Goal: Information Seeking & Learning: Compare options

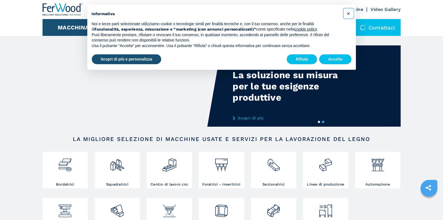
click at [347, 13] on span "×" at bounding box center [348, 13] width 3 height 7
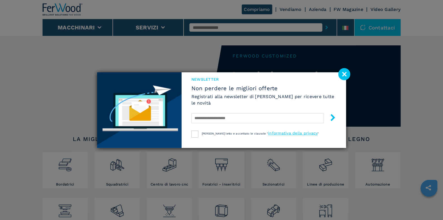
click at [347, 73] on image at bounding box center [345, 74] width 12 height 12
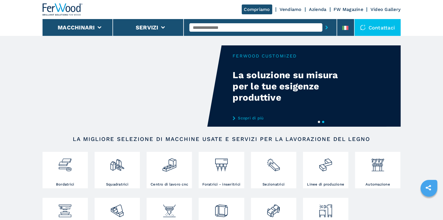
click at [249, 18] on div "Compriamo Vendiamo Azienda FW Magazine Video Gallery" at bounding box center [222, 9] width 358 height 19
click at [249, 27] on input "text" at bounding box center [256, 27] width 133 height 8
type input "*"
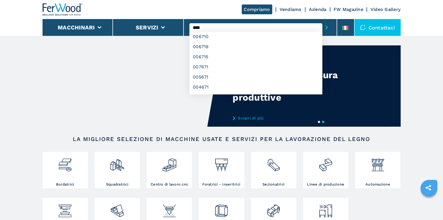
type input "****"
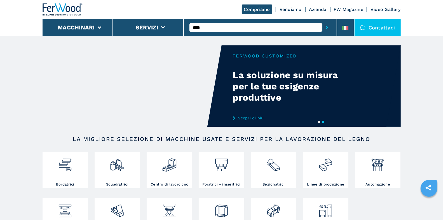
click at [323, 21] on button "submit-button" at bounding box center [327, 27] width 9 height 13
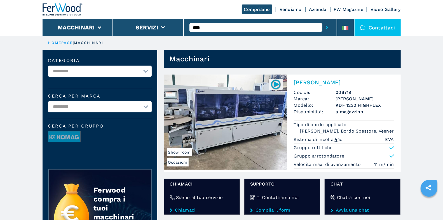
click at [313, 89] on span "Codice:" at bounding box center [315, 92] width 42 height 6
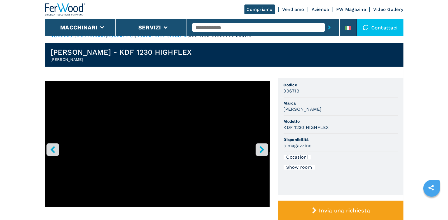
scroll to position [7, 0]
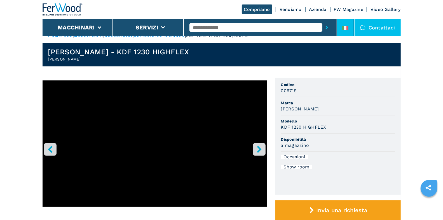
click at [354, 26] on li at bounding box center [345, 27] width 17 height 17
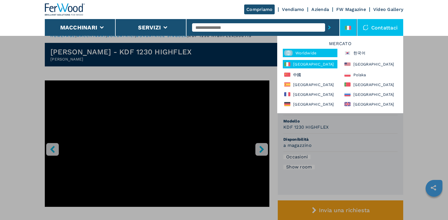
click at [325, 51] on div "Worldwide" at bounding box center [310, 53] width 55 height 8
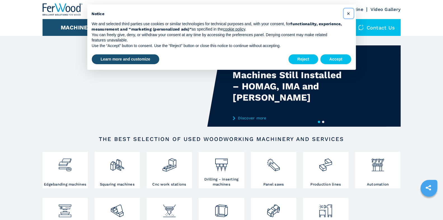
click at [349, 14] on span "×" at bounding box center [348, 13] width 3 height 7
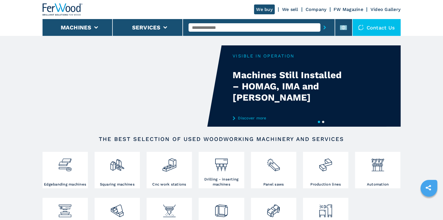
click at [227, 25] on input "text" at bounding box center [255, 27] width 132 height 8
type input "****"
click at [321, 21] on button "submit-button" at bounding box center [325, 27] width 9 height 13
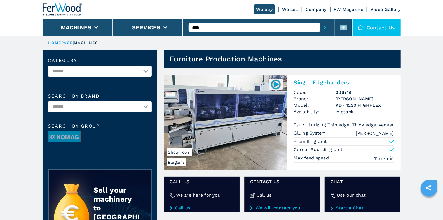
click at [309, 74] on div "Single Edgebanders Code: 006719 Brand: [PERSON_NAME] Model: KDF 1230 HIGHFLEX A…" at bounding box center [344, 119] width 114 height 91
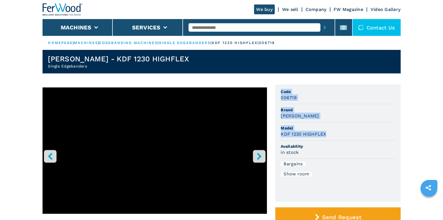
drag, startPoint x: 280, startPoint y: 90, endPoint x: 342, endPoint y: 136, distance: 77.1
click at [342, 136] on ul "Code 006719 Brand [PERSON_NAME] Model KDF 1230 HIGHFLEX Availability in stock B…" at bounding box center [338, 143] width 125 height 117
copy ul "Code 006719 Brand [PERSON_NAME] Model KDF 1230 HIGHFLEX"
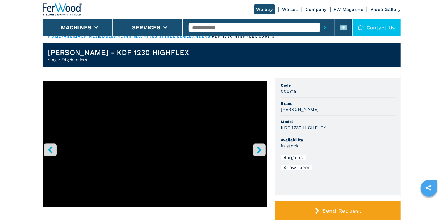
click at [235, 22] on div at bounding box center [259, 27] width 141 height 13
click at [236, 28] on input "text" at bounding box center [255, 27] width 132 height 8
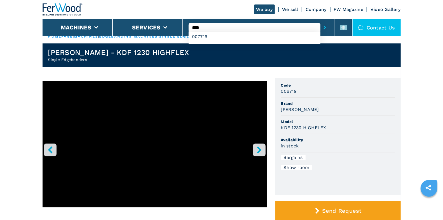
type input "****"
click at [321, 21] on button "submit-button" at bounding box center [325, 27] width 9 height 13
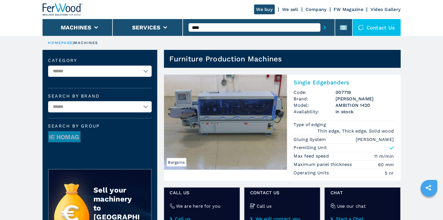
click at [323, 94] on span "Code:" at bounding box center [315, 92] width 42 height 6
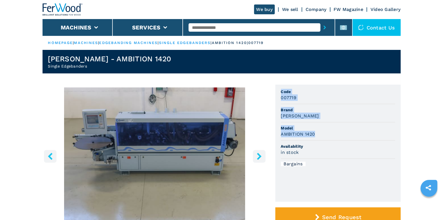
drag, startPoint x: 281, startPoint y: 91, endPoint x: 338, endPoint y: 132, distance: 70.1
click at [338, 132] on ul "Code 007719 [PERSON_NAME] Model AMBITION 1420 Availability in stock Bargains" at bounding box center [338, 143] width 125 height 117
copy ul "Code 007719 [PERSON_NAME] Model AMBITION 1420"
click at [220, 29] on input "text" at bounding box center [255, 27] width 132 height 8
type input "****"
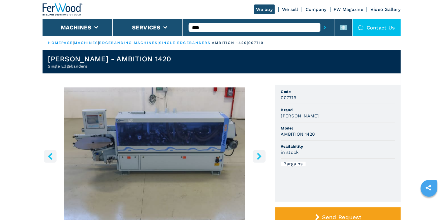
click at [321, 21] on button "submit-button" at bounding box center [325, 27] width 9 height 13
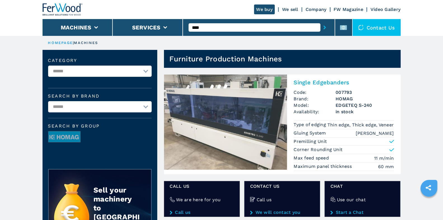
click at [332, 87] on div "Single Edgebanders Code: 007793 Brand: HOMAG Model: EDGETEQ S-240 Availability:…" at bounding box center [344, 124] width 114 height 100
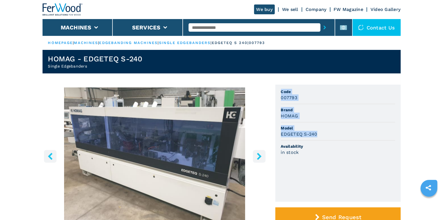
drag, startPoint x: 281, startPoint y: 91, endPoint x: 325, endPoint y: 136, distance: 63.0
click at [325, 136] on ul "Code 007793 Brand HOMAG Model EDGETEQ S-240 Availability in stock" at bounding box center [338, 143] width 125 height 117
copy ul "Code 007793 Brand HOMAG Model EDGETEQ S-240"
click at [212, 28] on input "text" at bounding box center [255, 27] width 132 height 8
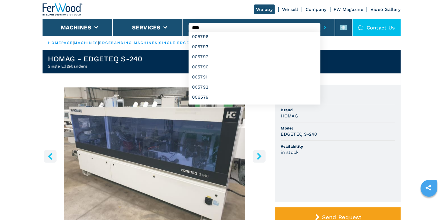
type input "****"
click at [321, 21] on button "submit-button" at bounding box center [325, 27] width 9 height 13
